Goal: Task Accomplishment & Management: Manage account settings

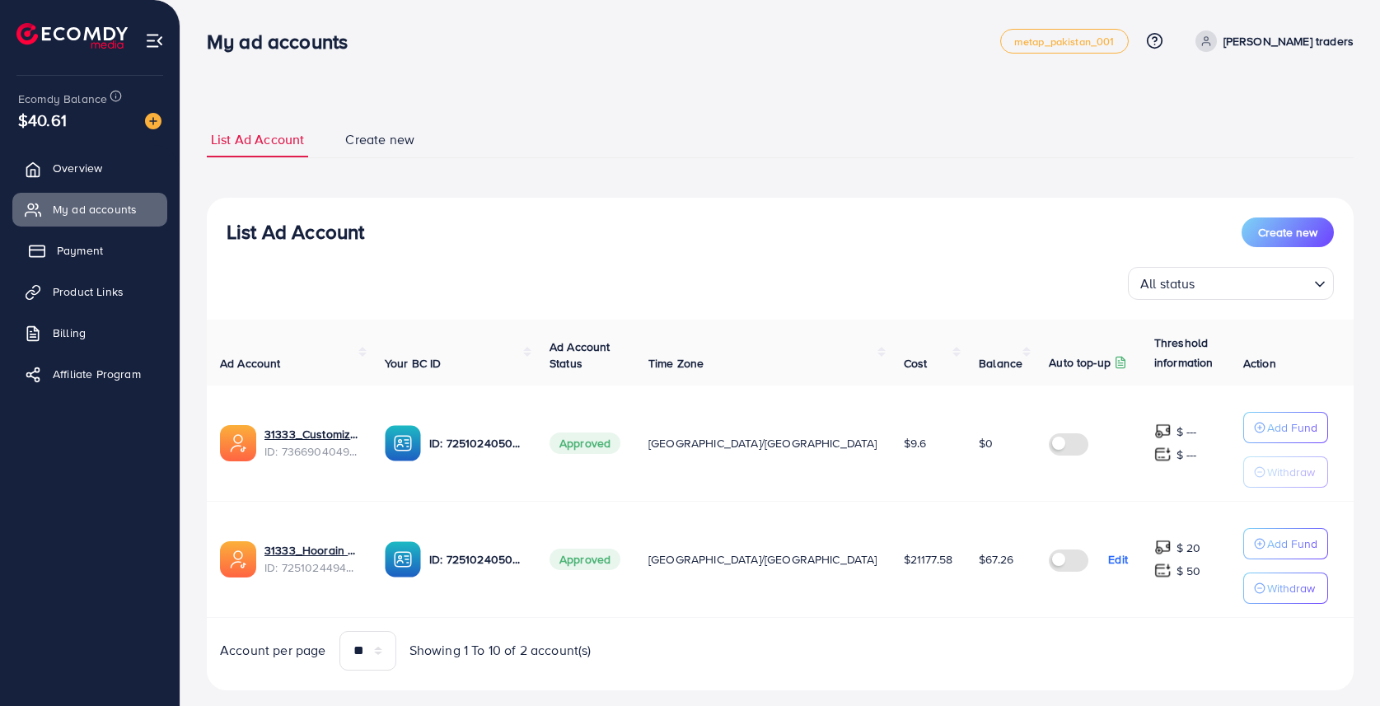
click at [67, 248] on span "Payment" at bounding box center [80, 250] width 46 height 16
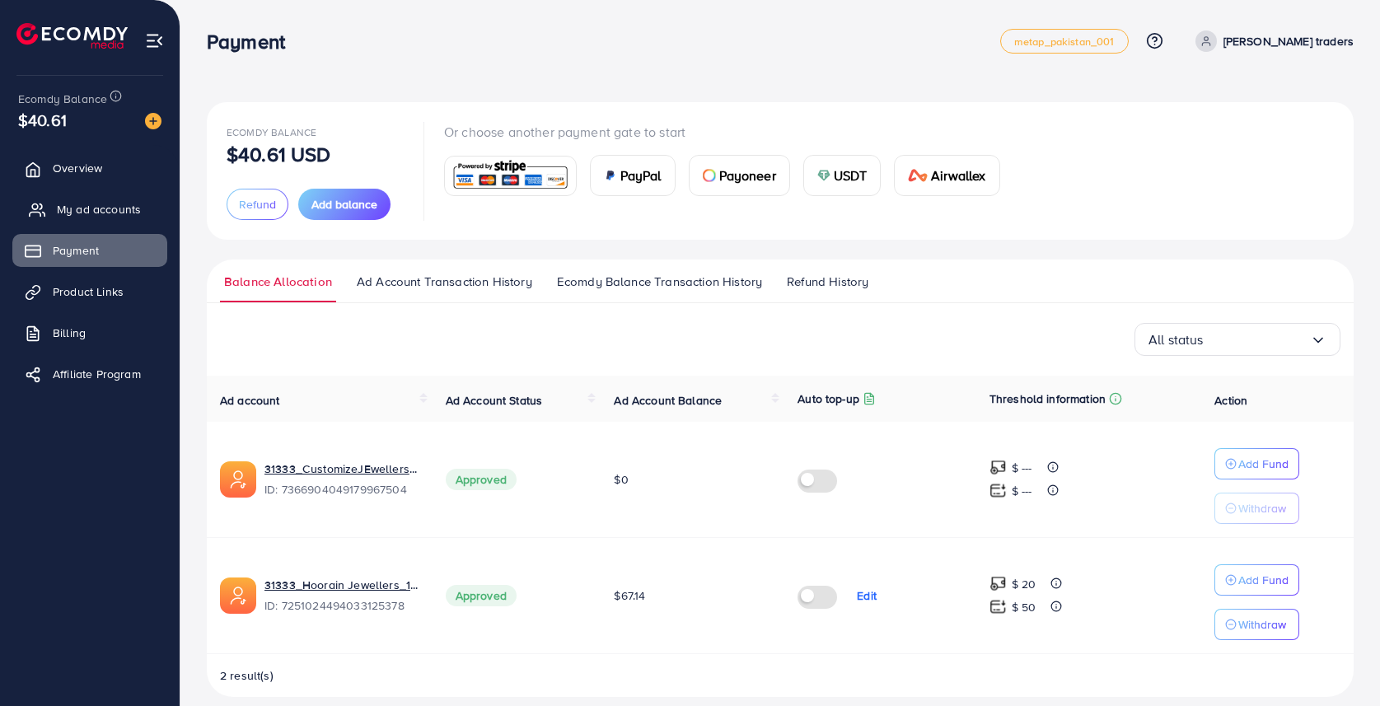
click at [81, 209] on span "My ad accounts" at bounding box center [99, 209] width 84 height 16
